Goal: Transaction & Acquisition: Purchase product/service

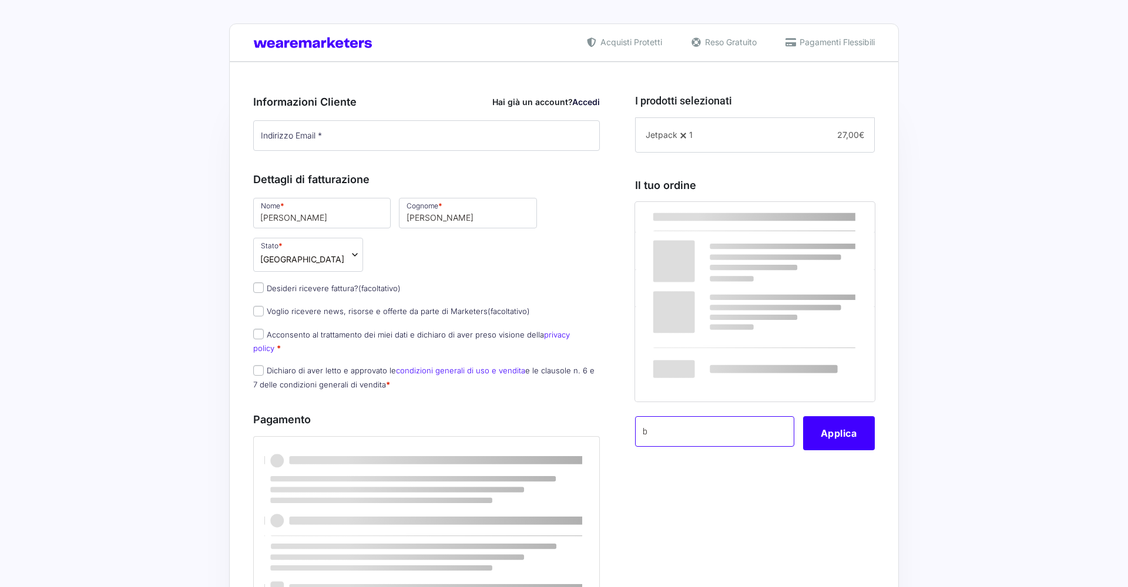
click at [730, 429] on input "b" at bounding box center [714, 431] width 159 height 31
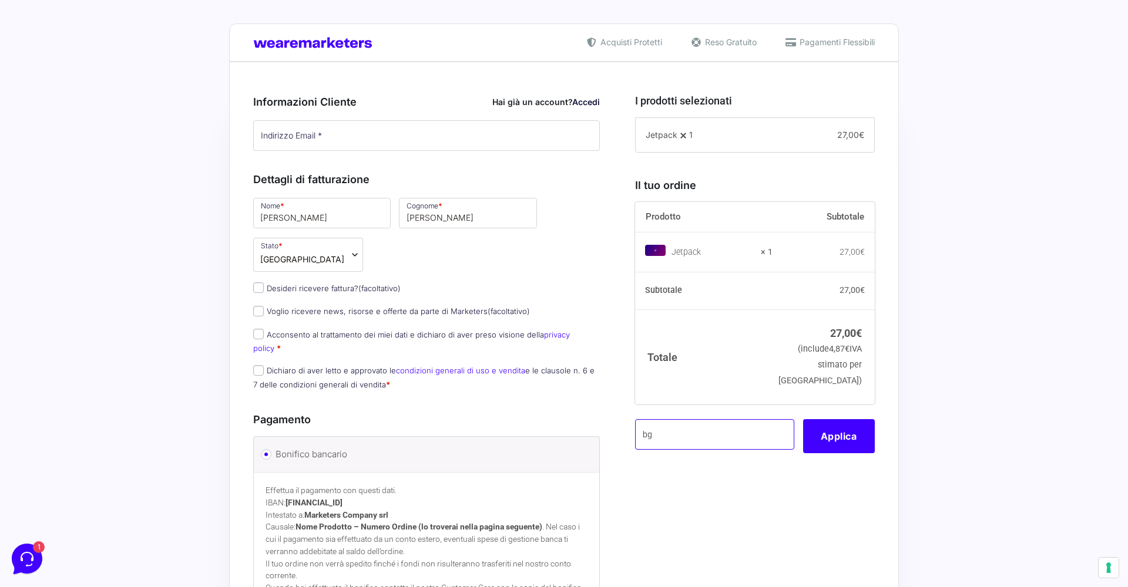
type input "b"
type input "mbgtest"
click at [852, 439] on button "Applica" at bounding box center [839, 436] width 72 height 34
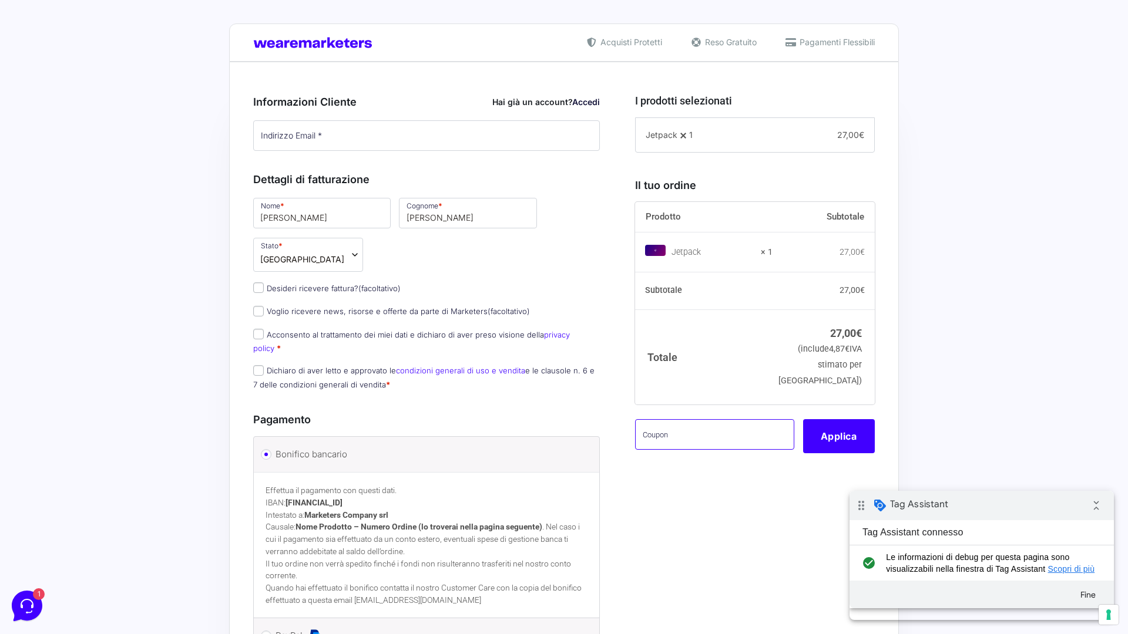
click at [729, 448] on input "text" at bounding box center [714, 434] width 159 height 31
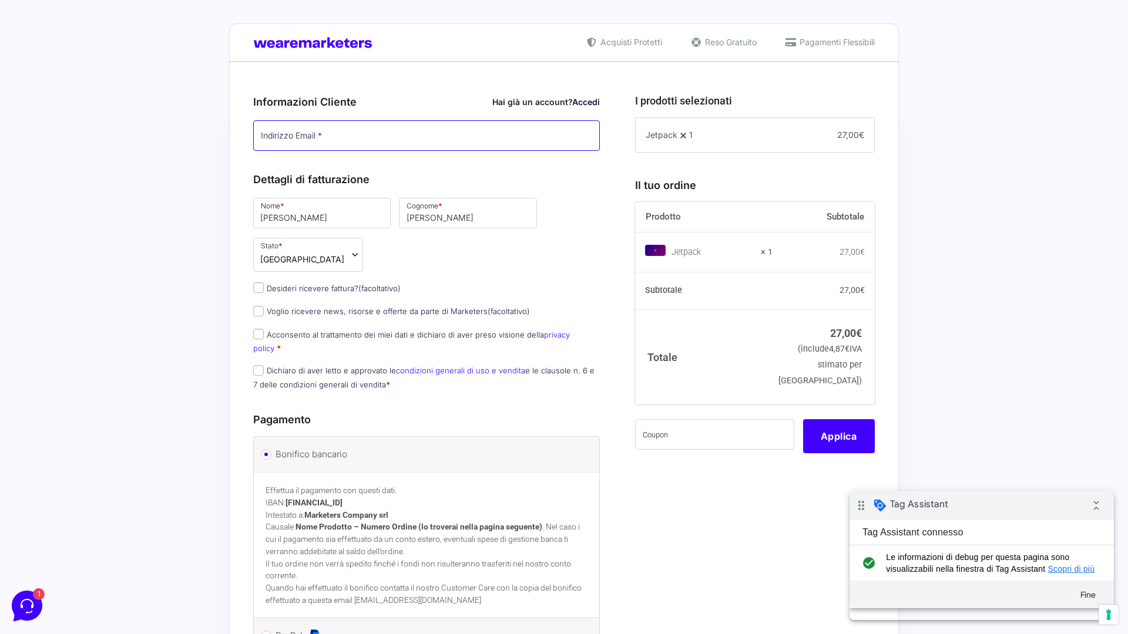
click at [403, 133] on input "Indirizzo Email *" at bounding box center [426, 135] width 347 height 31
paste input "[EMAIL_ADDRESS][DOMAIN_NAME]"
type input "[EMAIL_ADDRESS][DOMAIN_NAME]"
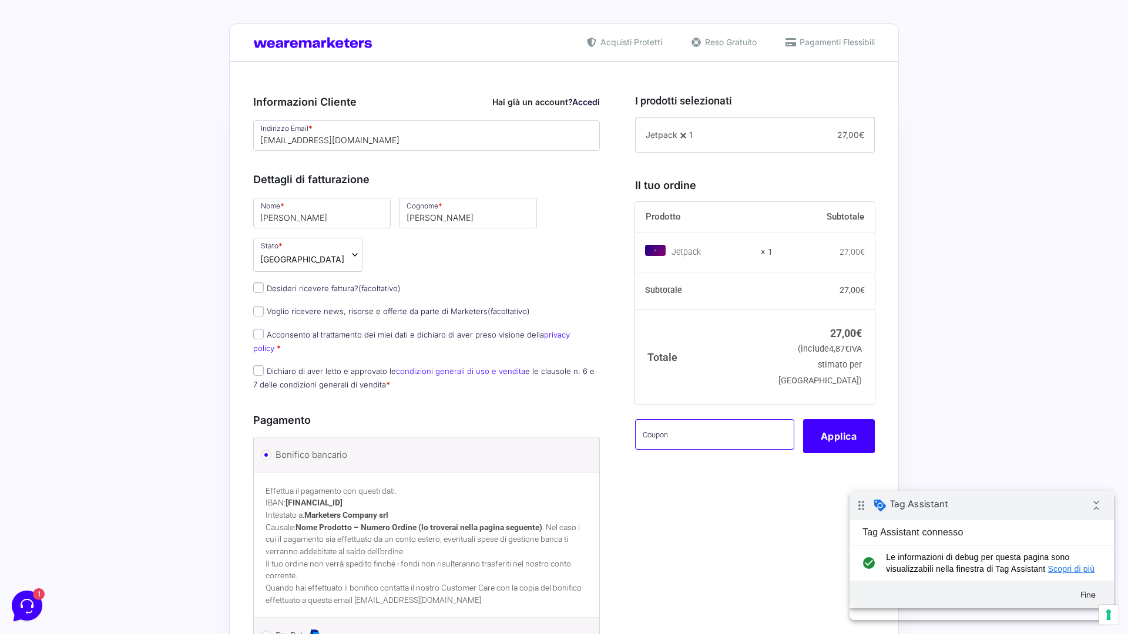
click at [731, 431] on input "text" at bounding box center [714, 434] width 159 height 31
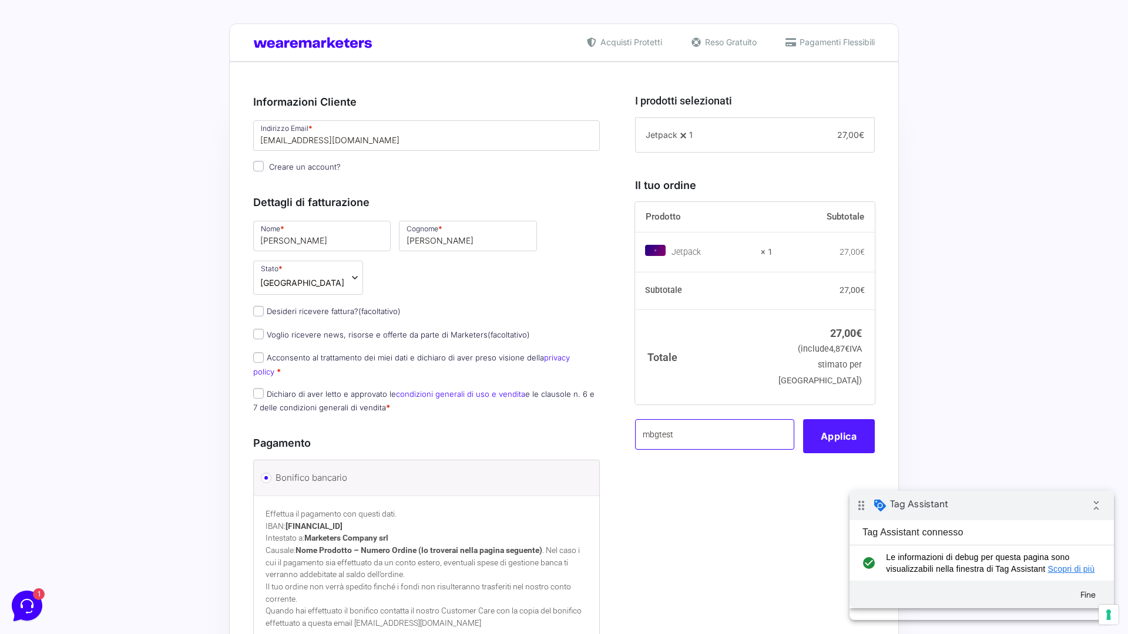
type input "mbgtest"
click at [844, 442] on button "Applica" at bounding box center [839, 436] width 72 height 34
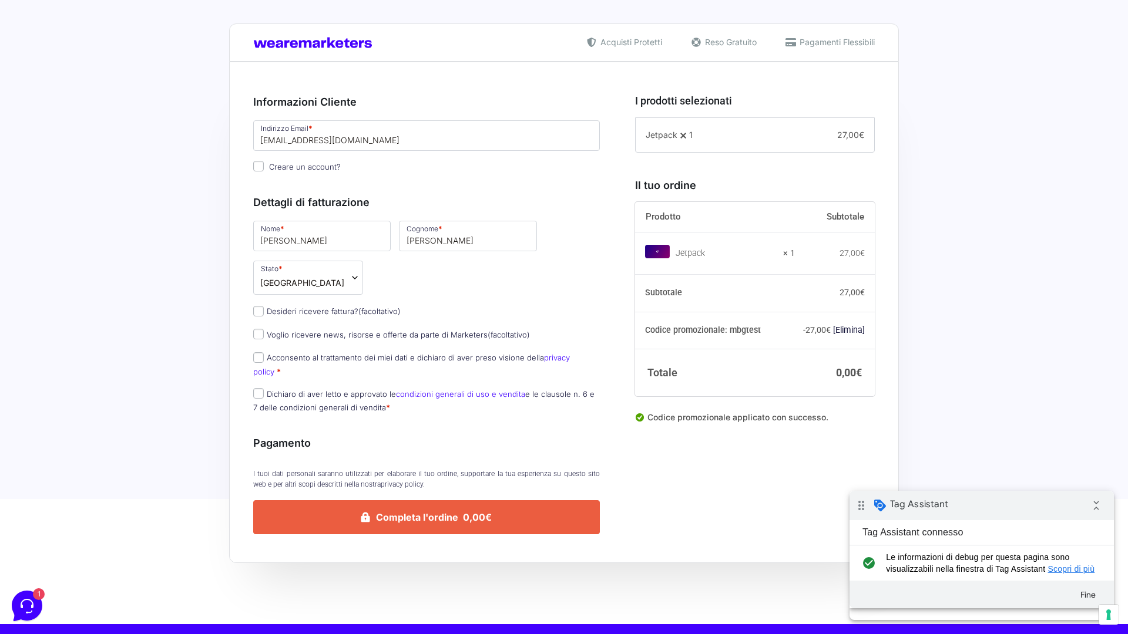
click at [307, 358] on label "Acconsento al trattamento dei miei dati e dichiaro di aver preso visione della …" at bounding box center [411, 364] width 317 height 23
click at [264, 358] on input "Acconsento al trattamento dei miei dati e dichiaro di aver preso visione della …" at bounding box center [258, 357] width 11 height 11
checkbox input "true"
click at [308, 389] on label "Dichiaro di aver letto e approvato le condizioni generali di uso e vendita e le…" at bounding box center [423, 400] width 341 height 23
click at [264, 388] on input "Dichiaro di aver letto e approvato le condizioni generali di uso e vendita e le…" at bounding box center [258, 393] width 11 height 11
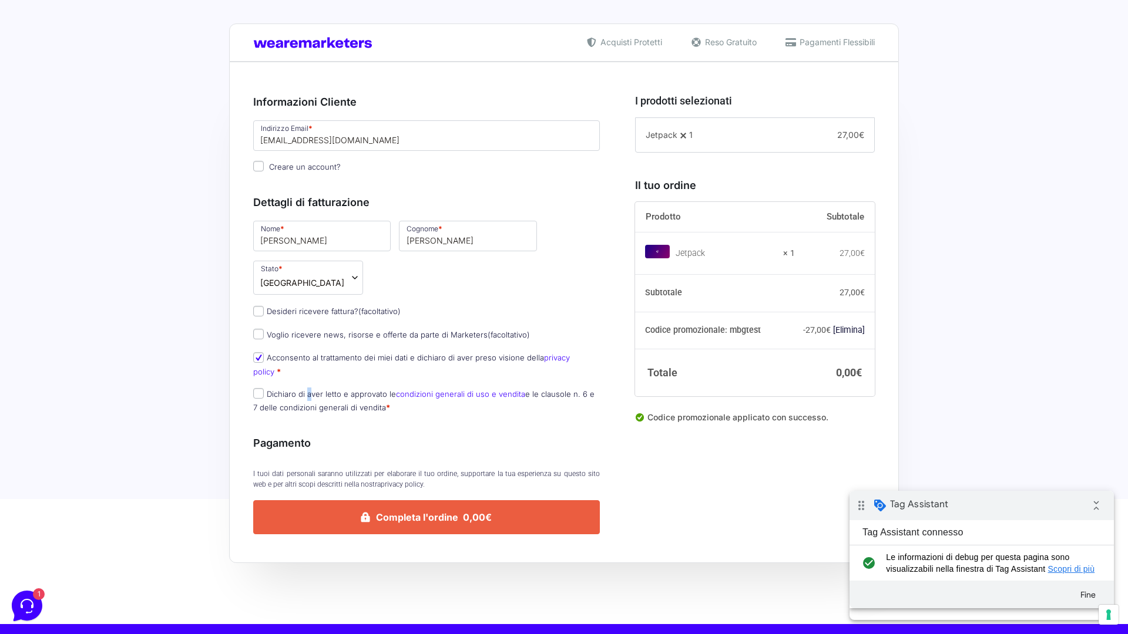
checkbox input "true"
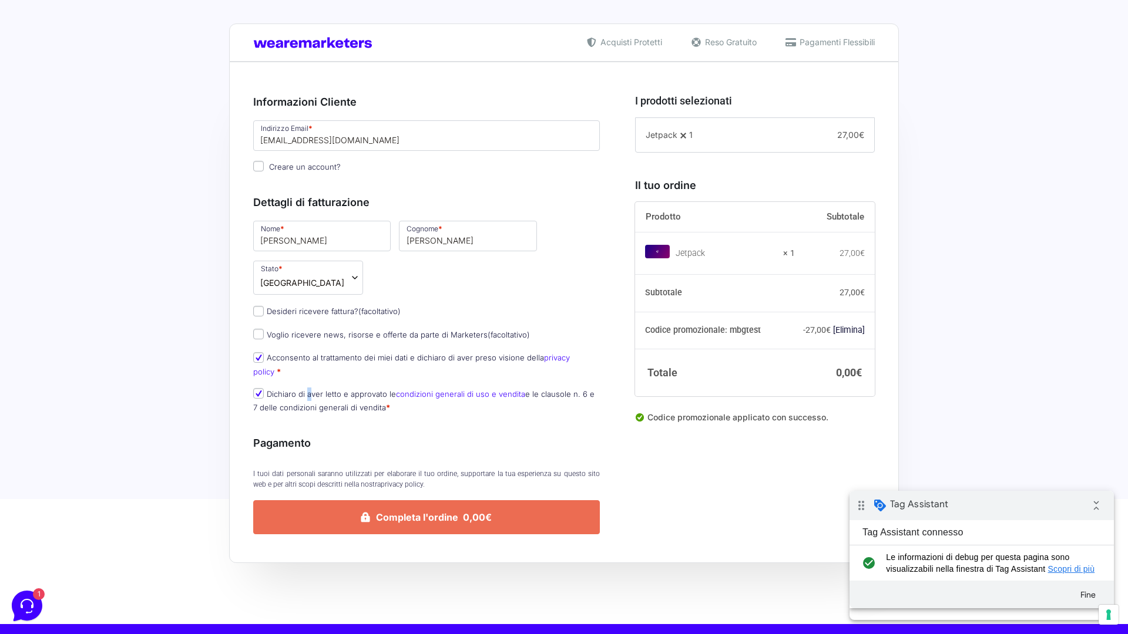
click at [411, 500] on button "Completa l'ordine 0,00€" at bounding box center [426, 517] width 347 height 34
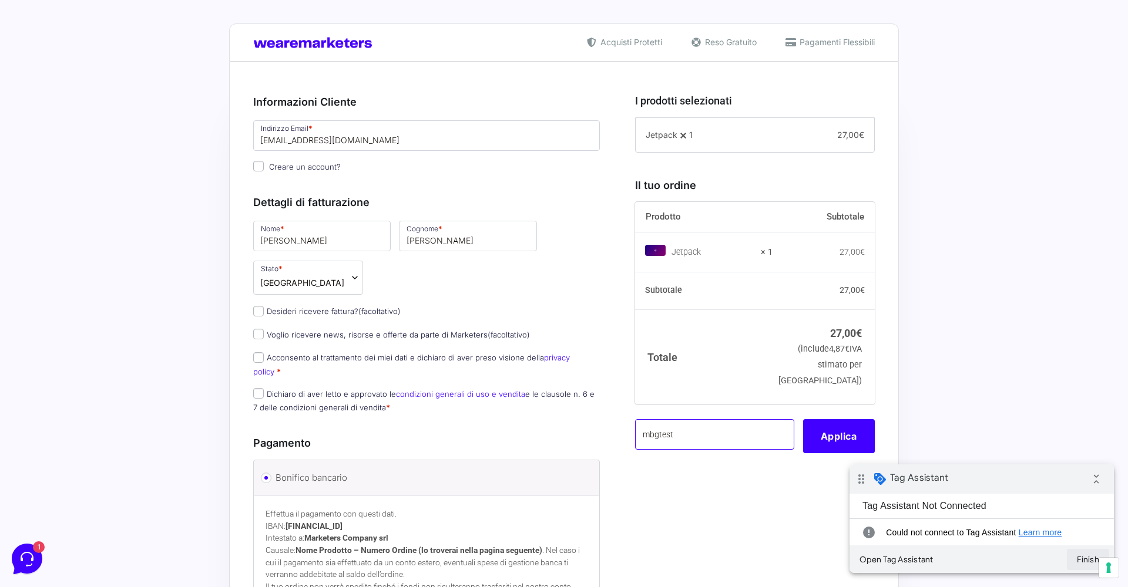
type input "mbgtest"
click at [1085, 561] on button "Finish" at bounding box center [1088, 559] width 42 height 21
